Goal: Find specific page/section: Find specific page/section

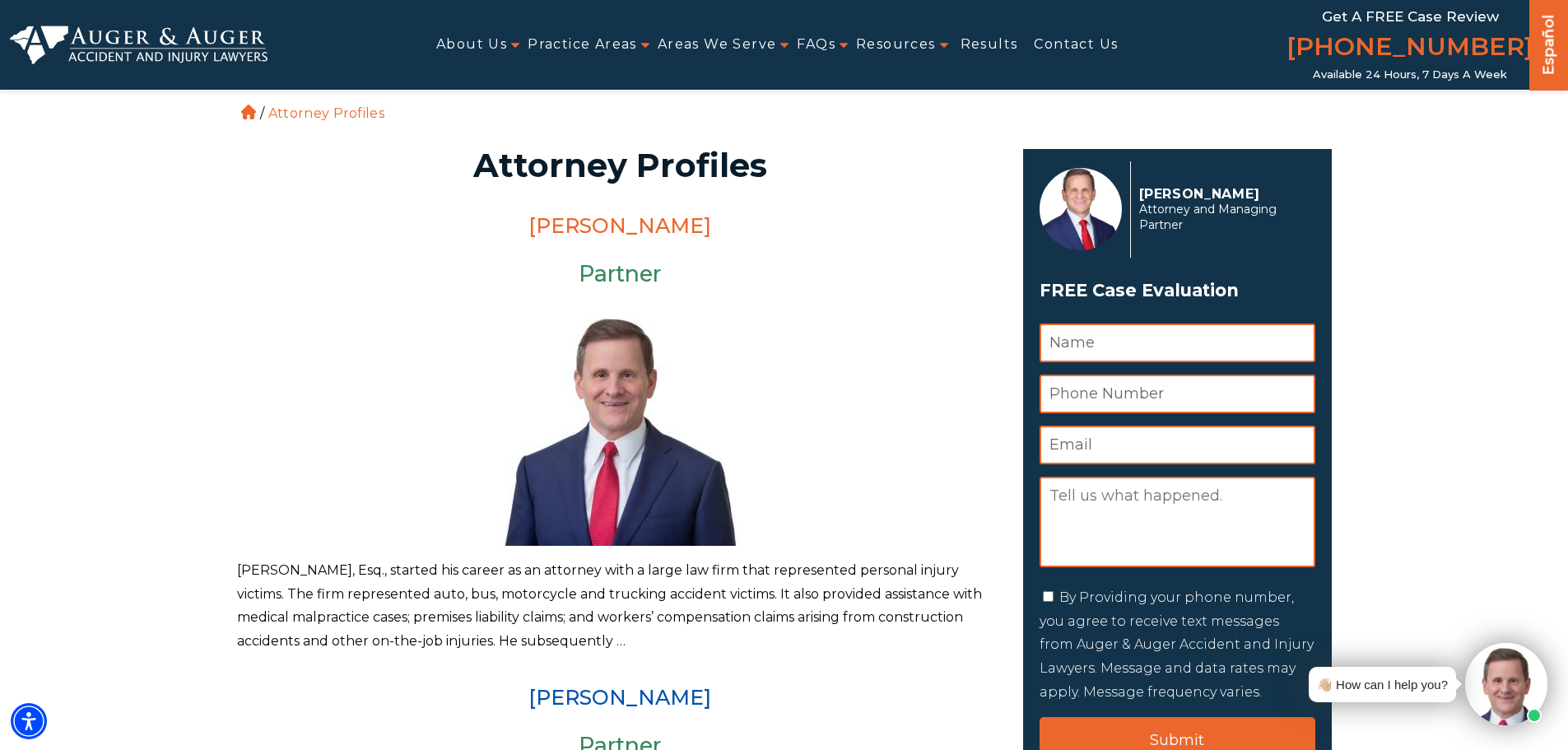
click at [592, 227] on link "[PERSON_NAME]" at bounding box center [619, 225] width 183 height 25
